Goal: Entertainment & Leisure: Consume media (video, audio)

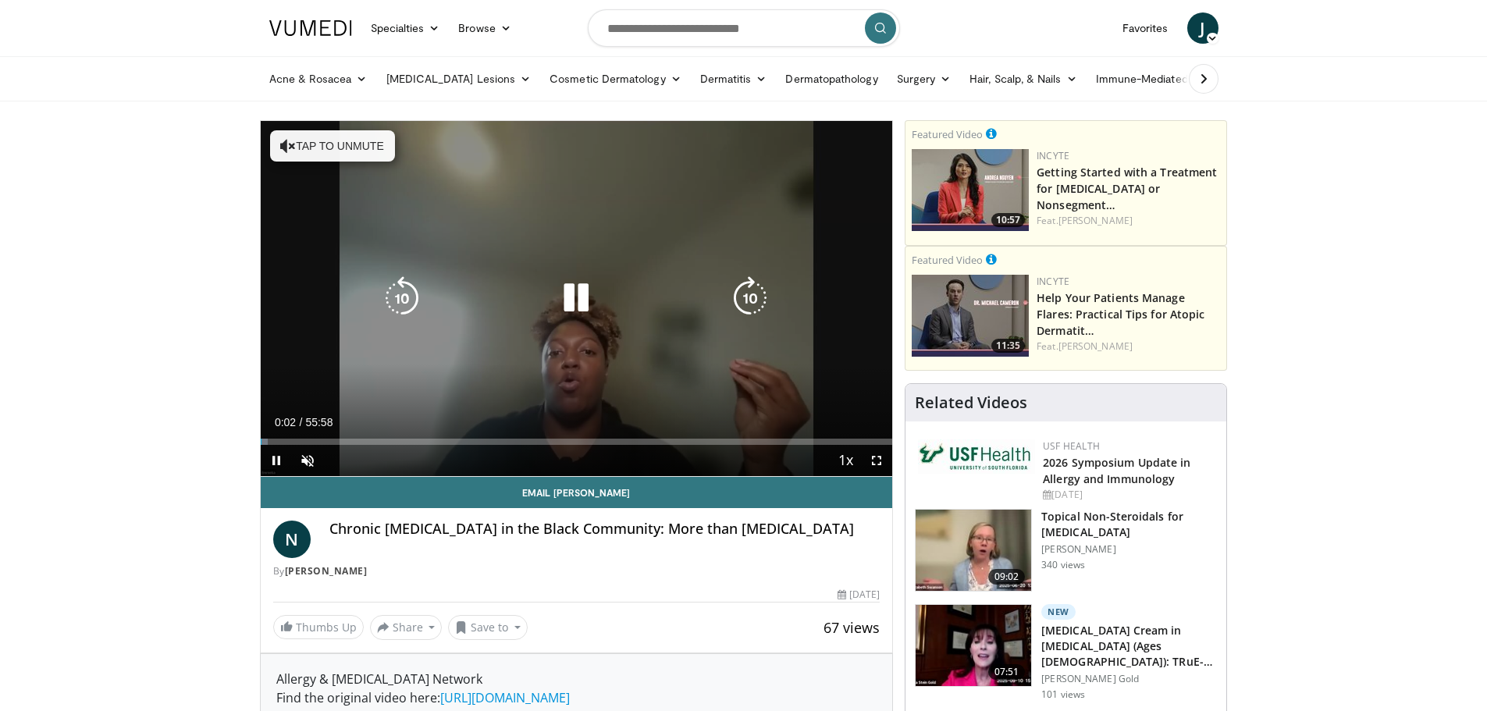
click at [326, 144] on button "Tap to unmute" at bounding box center [332, 145] width 125 height 31
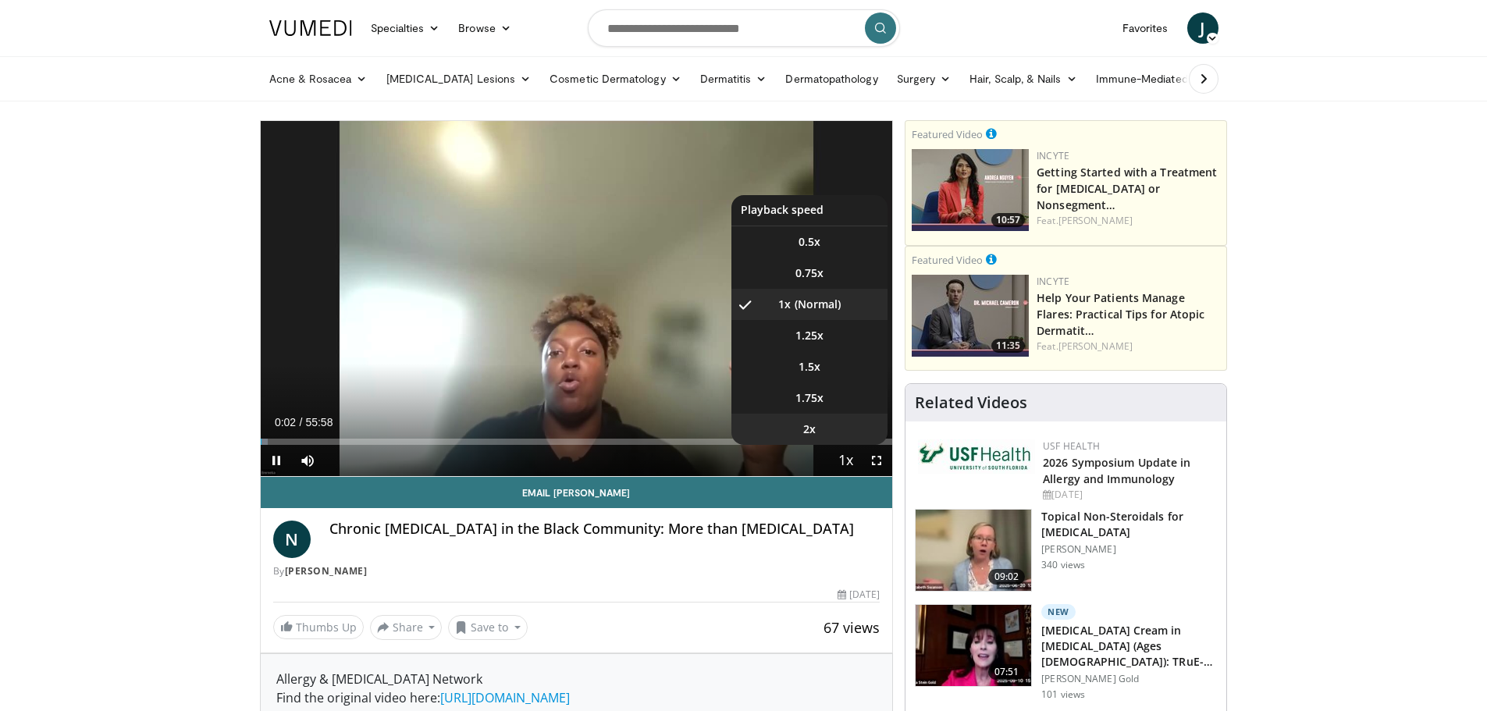
click at [835, 436] on li "2x" at bounding box center [809, 429] width 156 height 31
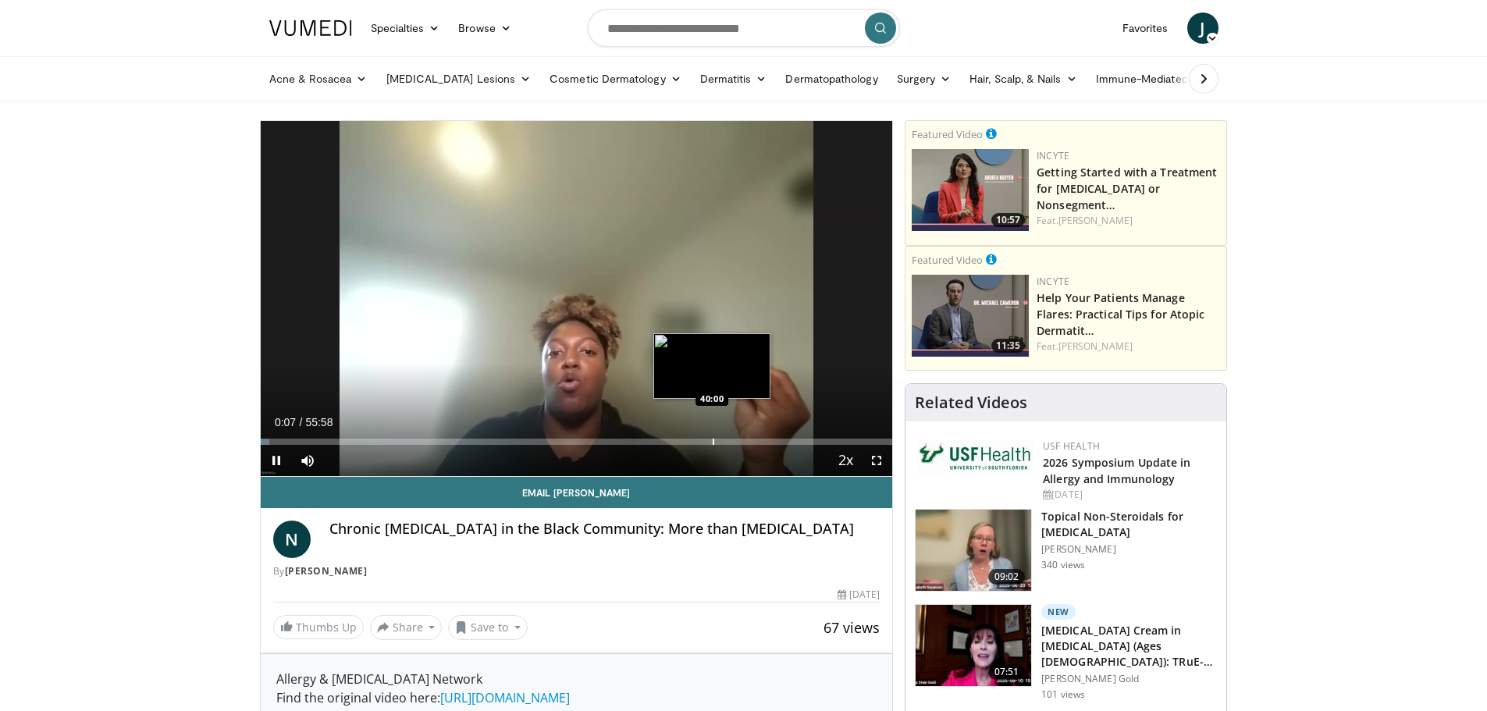
click at [713, 443] on div "Progress Bar" at bounding box center [714, 442] width 2 height 6
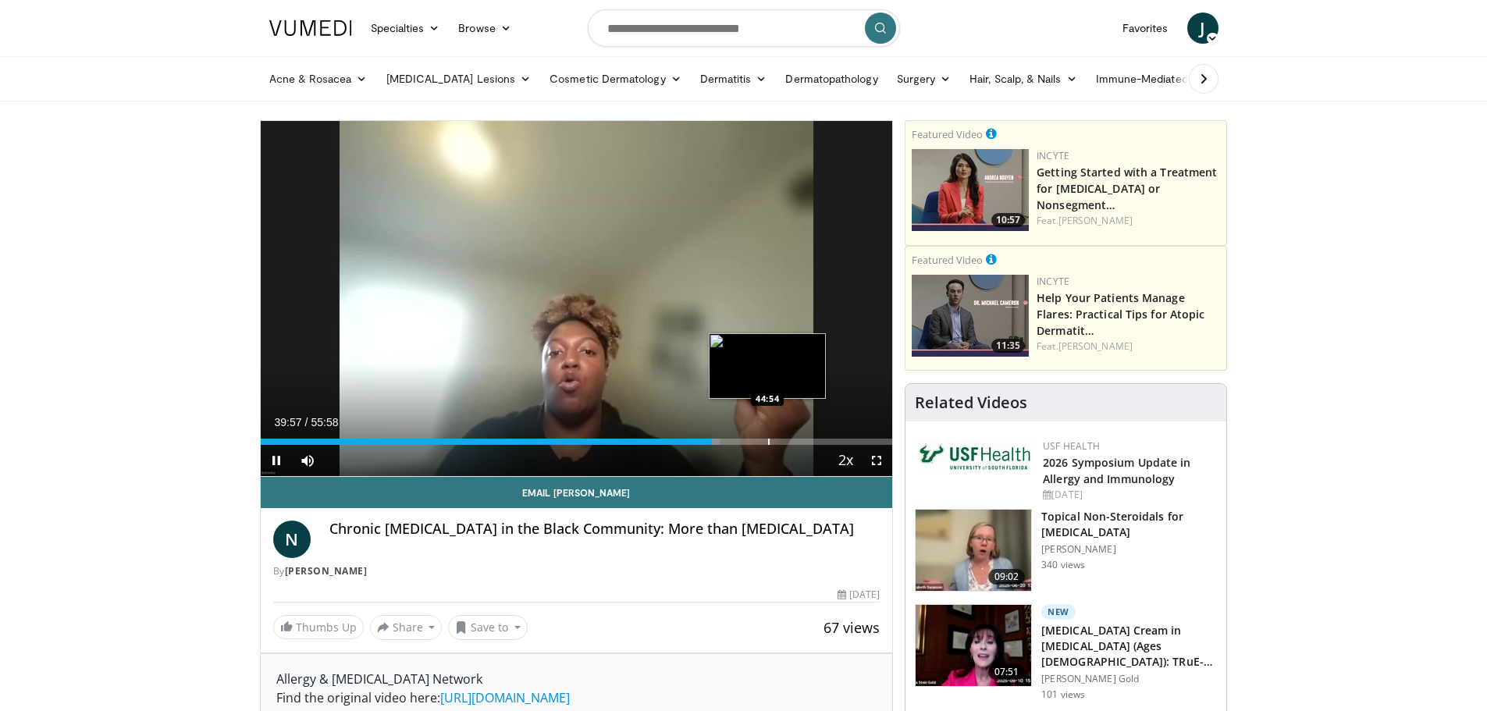
click at [770, 443] on div "Progress Bar" at bounding box center [769, 442] width 2 height 6
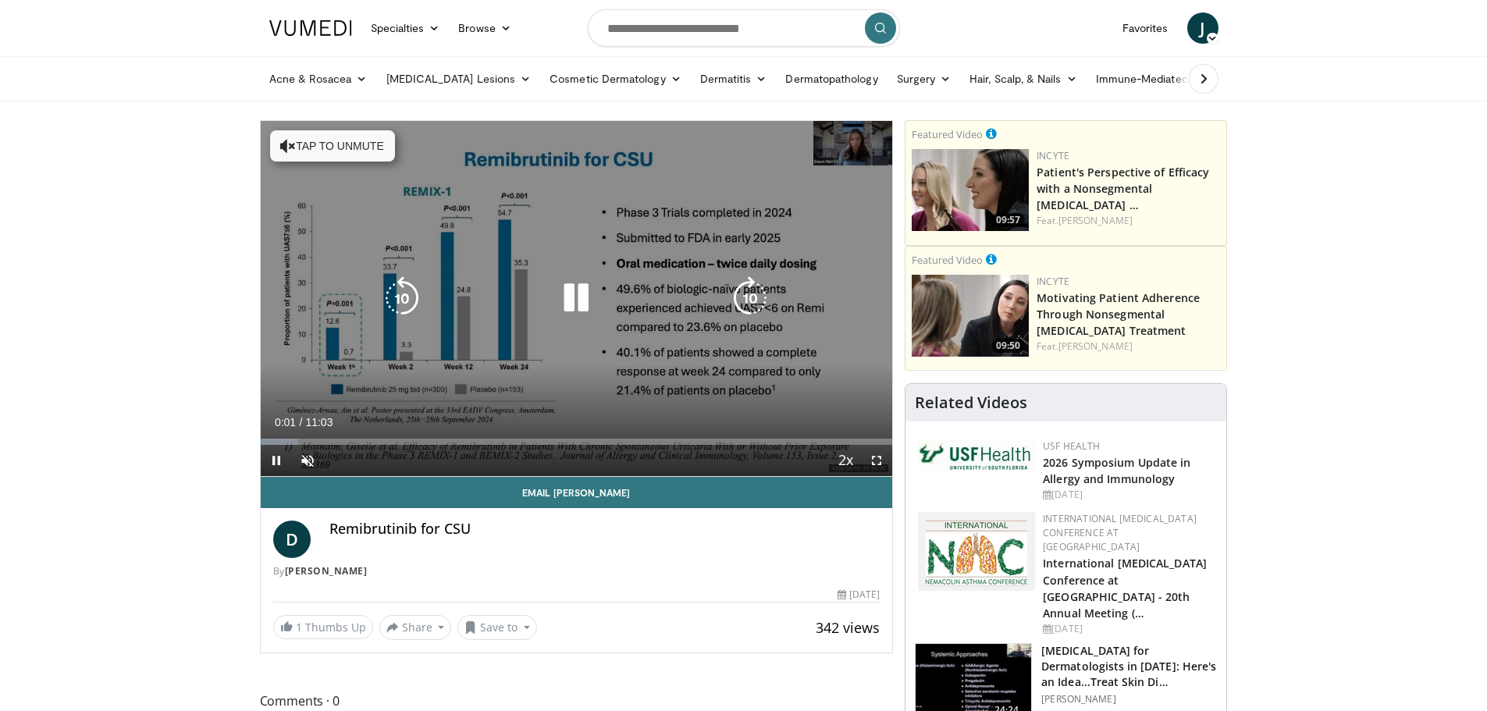
click at [327, 146] on button "Tap to unmute" at bounding box center [332, 145] width 125 height 31
click at [567, 302] on icon "Video Player" at bounding box center [576, 298] width 44 height 44
click at [603, 309] on div "Video Player" at bounding box center [575, 298] width 379 height 31
click at [578, 301] on icon "Video Player" at bounding box center [576, 298] width 44 height 44
click at [757, 298] on icon "Video Player" at bounding box center [750, 298] width 44 height 44
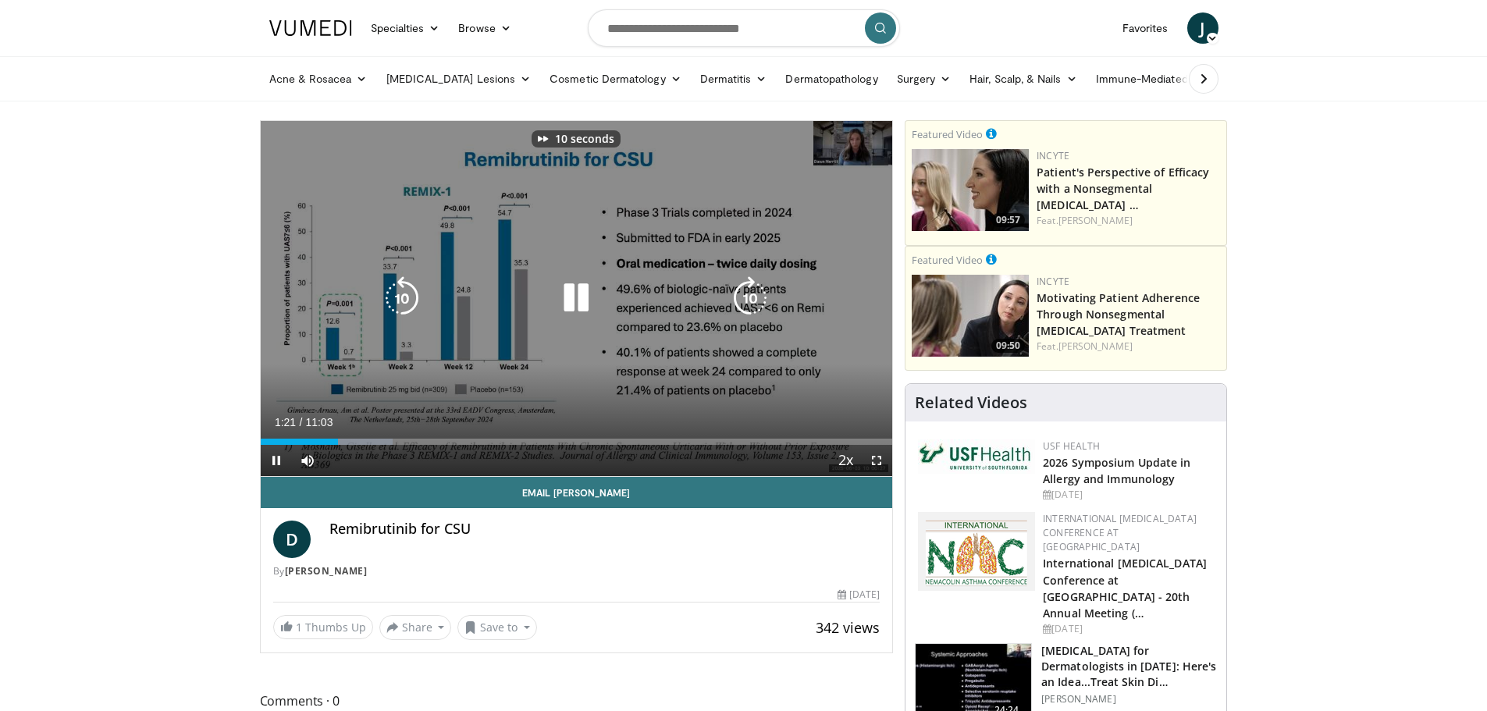
click at [757, 298] on icon "Video Player" at bounding box center [750, 298] width 44 height 44
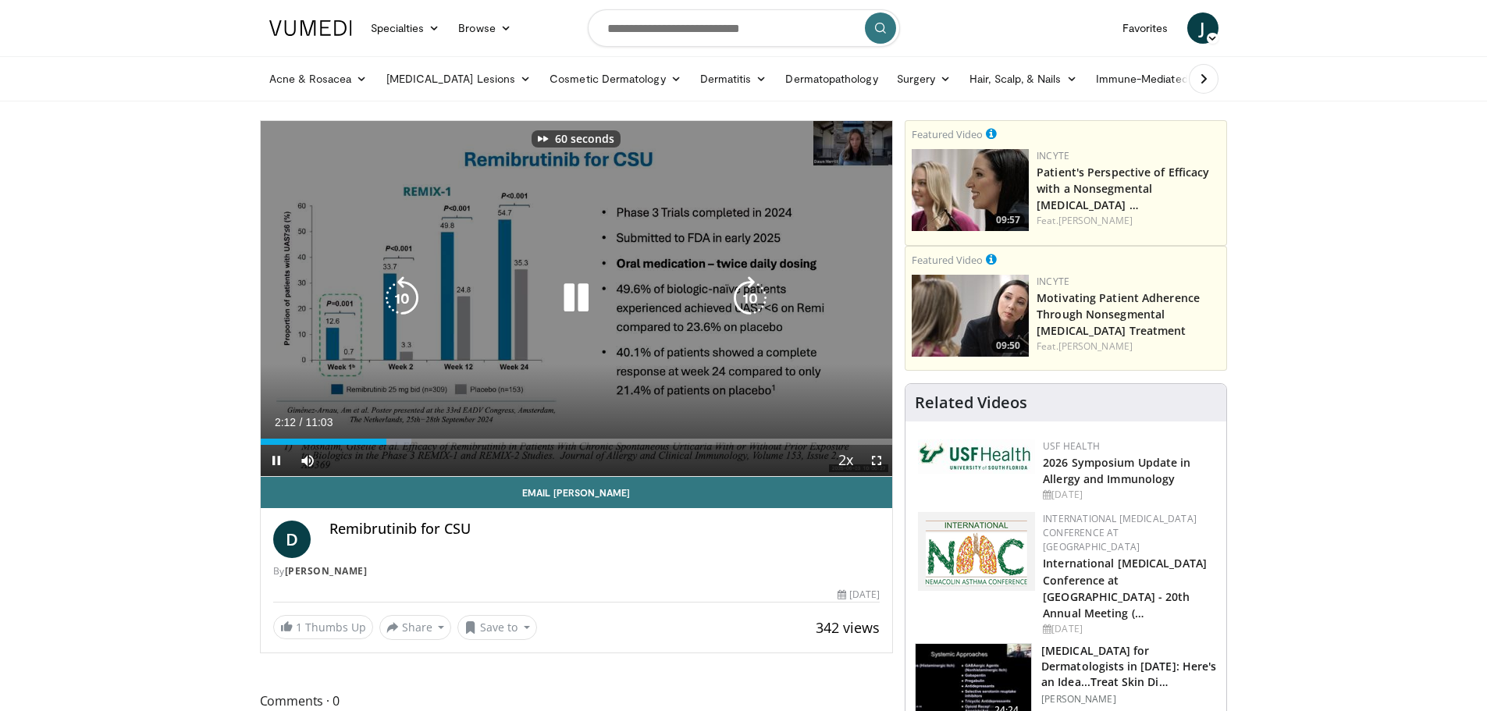
click at [757, 298] on icon "Video Player" at bounding box center [750, 298] width 44 height 44
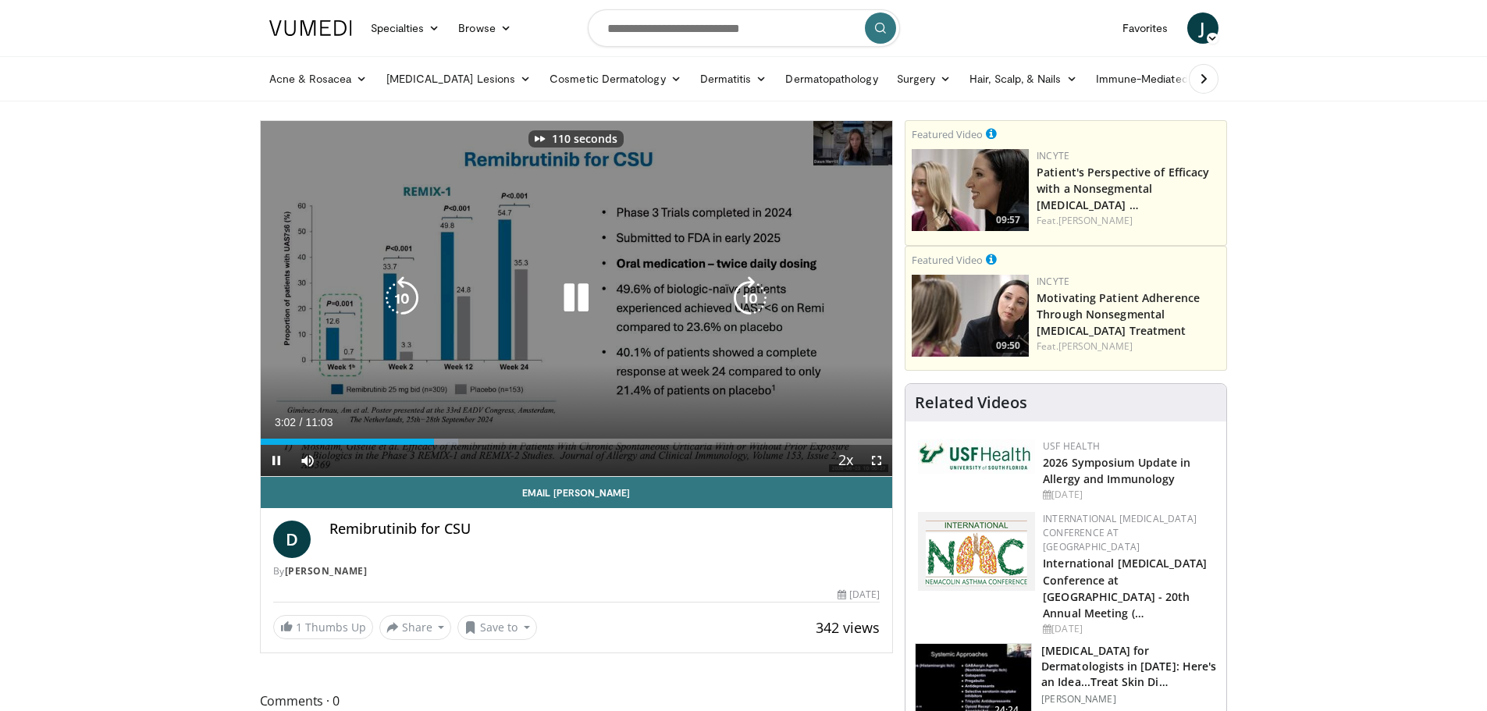
click at [757, 298] on icon "Video Player" at bounding box center [750, 298] width 44 height 44
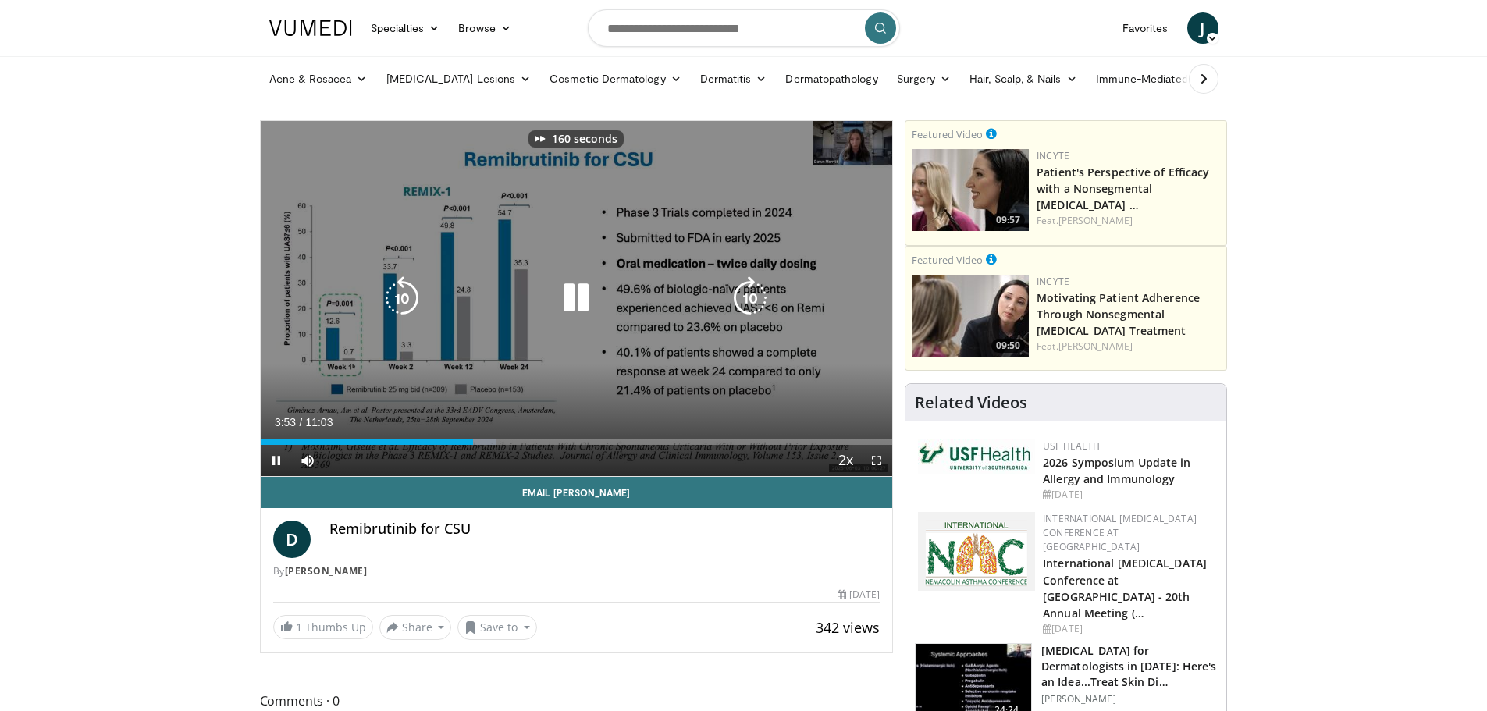
click at [757, 298] on icon "Video Player" at bounding box center [750, 298] width 44 height 44
